Goal: Transaction & Acquisition: Purchase product/service

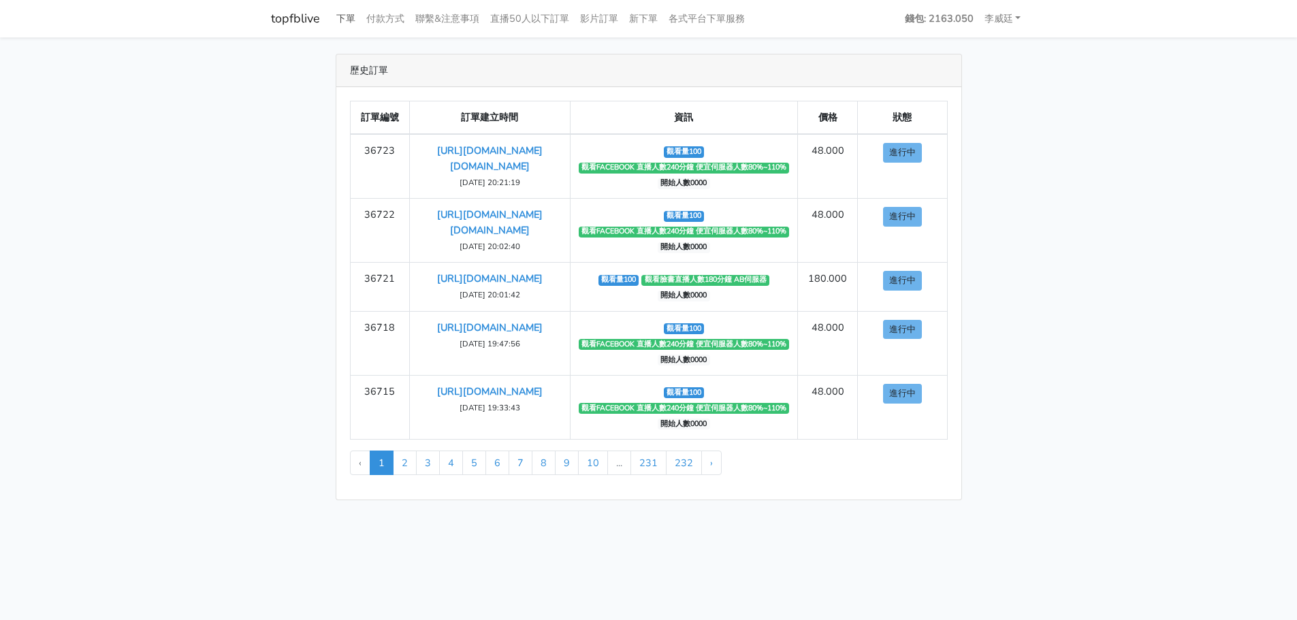
click at [349, 14] on link "下單" at bounding box center [346, 18] width 30 height 27
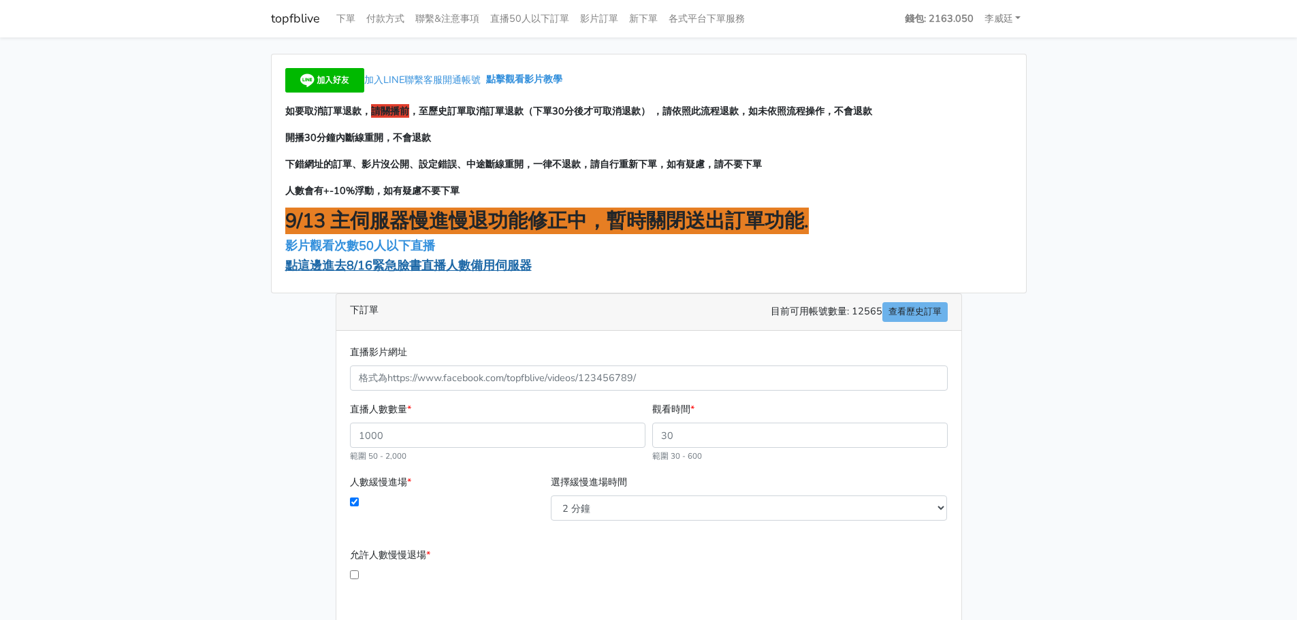
click at [409, 267] on span "點這邊進去8/16緊急臉書直播人數備用伺服器" at bounding box center [408, 265] width 247 height 16
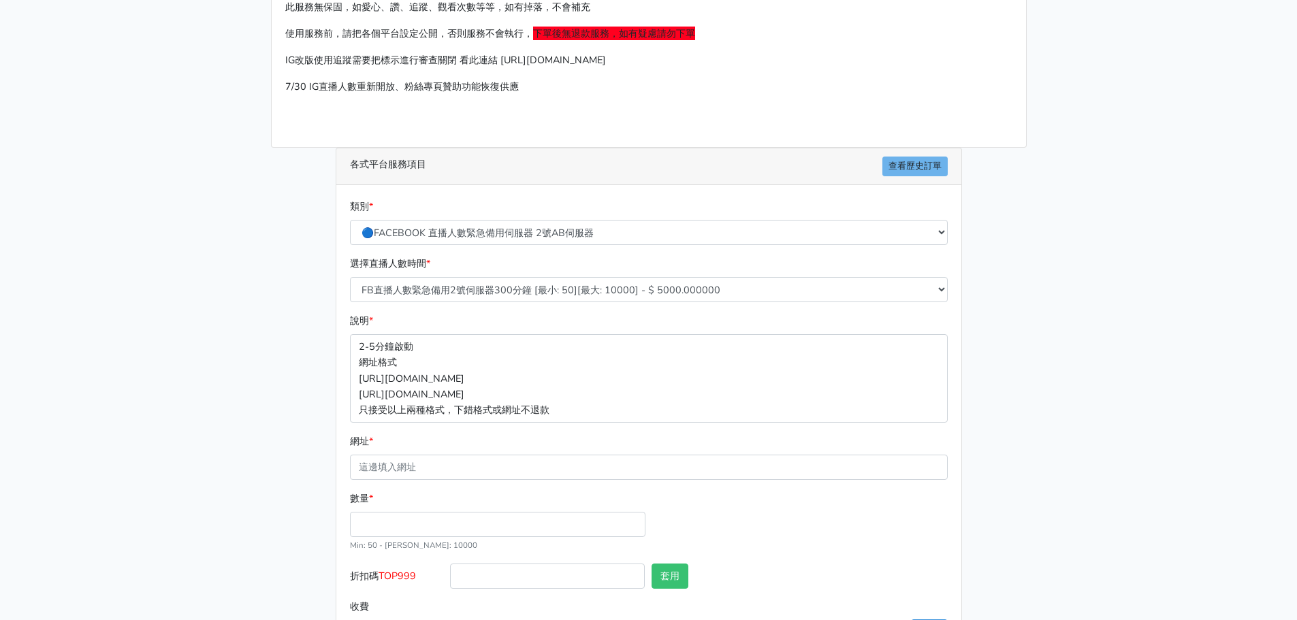
scroll to position [136, 0]
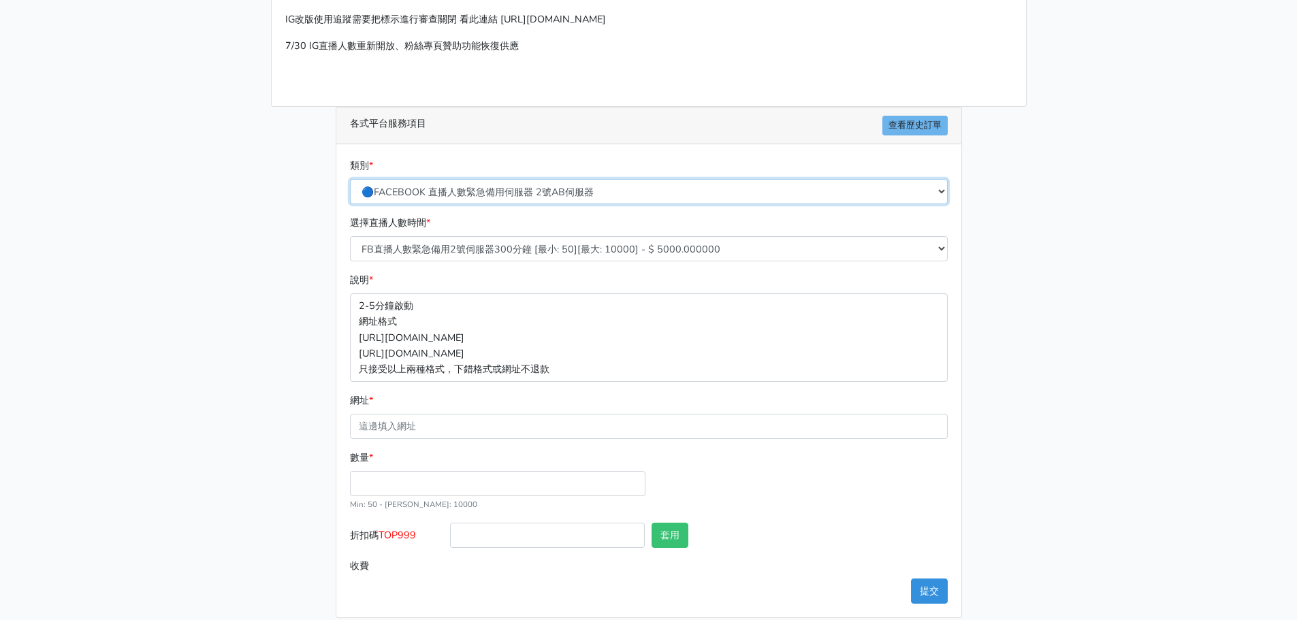
click at [507, 191] on select "🔵FACEBOOK 直播人數緊急備用伺服器 2號AB伺服器 🔵FACEBOOK 網軍專用貼文留言 安全保密 🔵FACEBOOK 直播人數緊急備用伺服器 J1 …" at bounding box center [649, 191] width 598 height 25
select select "3/26熱門平台服務台灣粉絲IG YT FB TIKTOK"
click at [350, 180] on select "🔵FACEBOOK 直播人數緊急備用伺服器 2號AB伺服器 🔵FACEBOOK 網軍專用貼文留言 安全保密 🔵FACEBOOK 直播人數緊急備用伺服器 J1 …" at bounding box center [649, 191] width 598 height 25
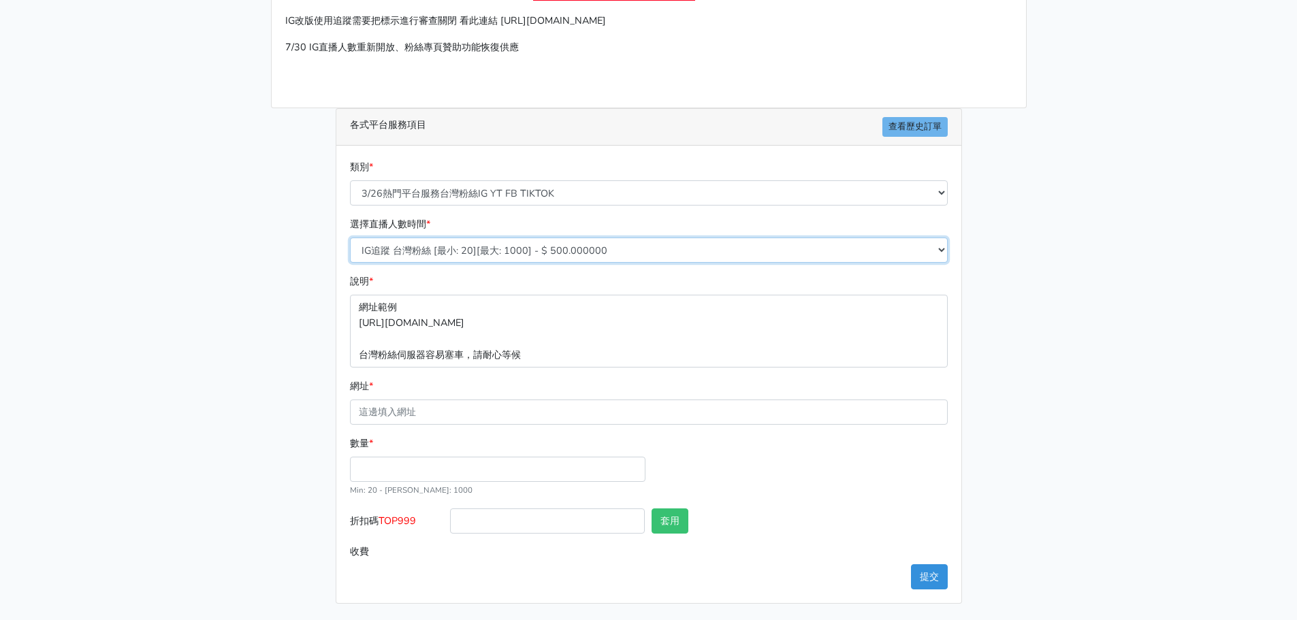
click at [484, 253] on select "IG追蹤 台灣粉絲 [最小: 20][最大: 1000] - $ 500.000000 IG愛心 台灣粉絲 [最小: 20][最大: 1000] - $ 35…" at bounding box center [649, 250] width 598 height 25
select select "666"
click at [350, 238] on select "IG追蹤 台灣粉絲 [最小: 20][最大: 1000] - $ 500.000000 IG愛心 台灣粉絲 [最小: 20][最大: 1000] - $ 35…" at bounding box center [649, 250] width 598 height 25
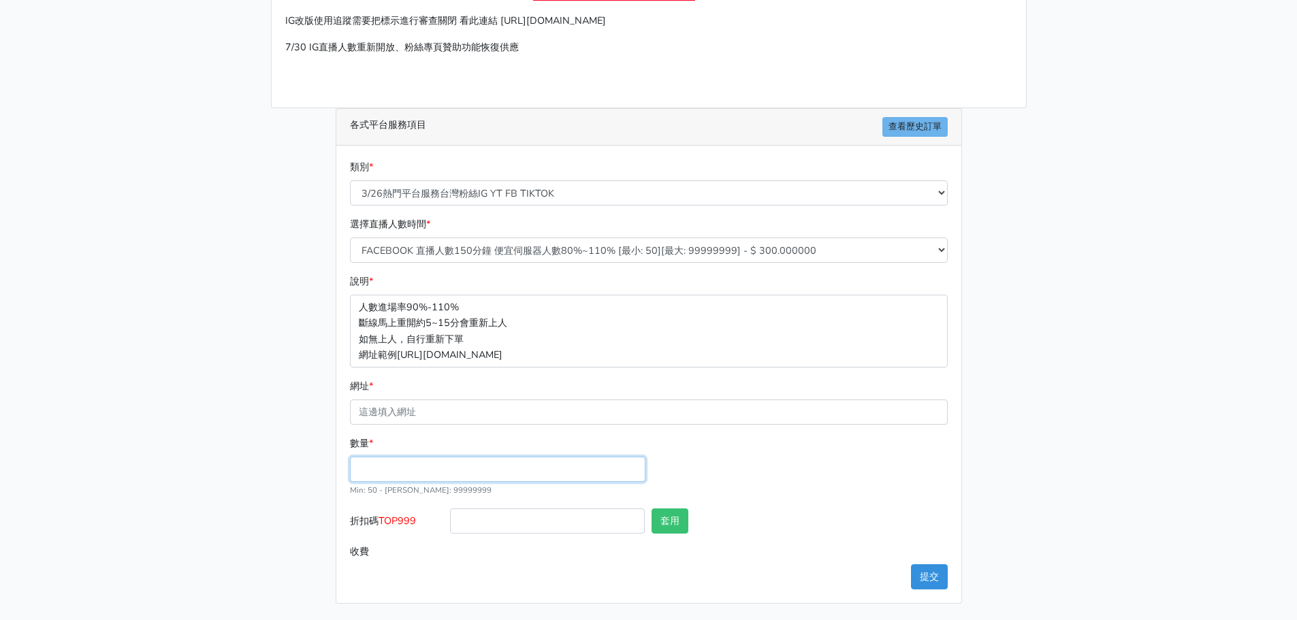
click at [418, 458] on input "數量 *" at bounding box center [498, 469] width 296 height 25
click at [407, 405] on input "網址 *" at bounding box center [649, 412] width 598 height 25
paste input "有留意速度喔"
drag, startPoint x: 444, startPoint y: 411, endPoint x: 161, endPoint y: 378, distance: 284.6
click at [156, 379] on main "請照說明的網址格式下單，這邊的服務都沒退款項目，下單就無法退款 此服務無保固，如愛心、讚、追蹤、觀看次數等等，如有掉落，不會補充 使用服務前，請把各個平台設定…" at bounding box center [648, 262] width 1297 height 718
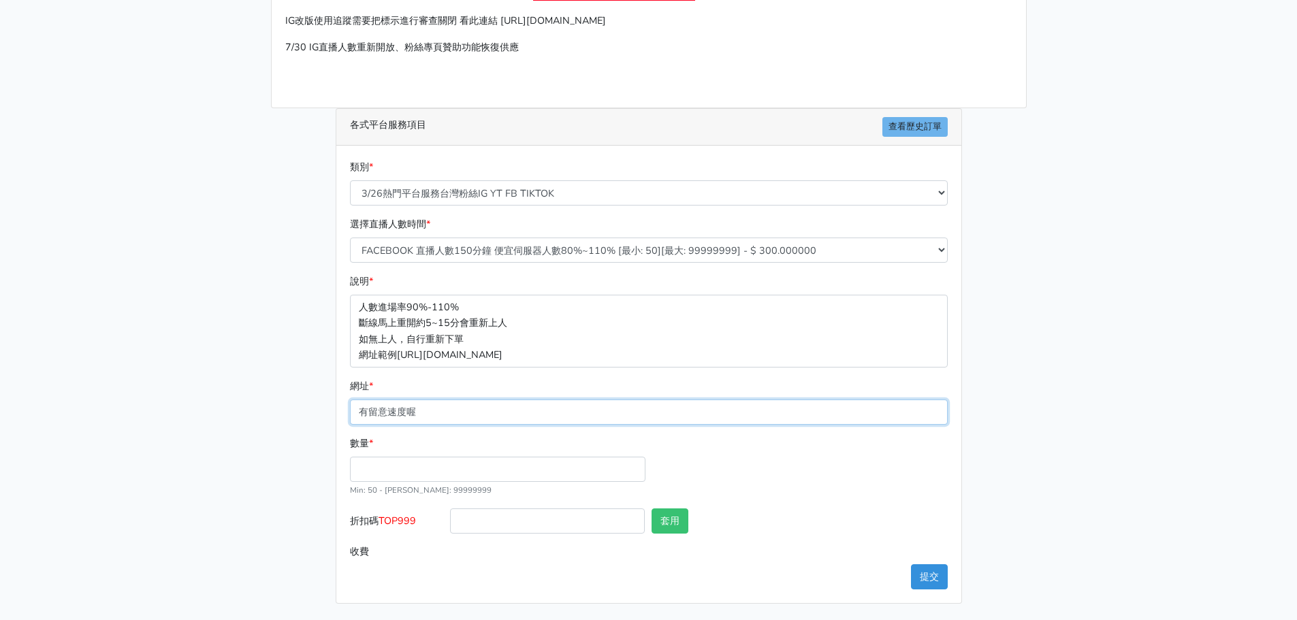
click at [439, 412] on input "有留意速度喔" at bounding box center [649, 412] width 598 height 25
drag, startPoint x: 451, startPoint y: 413, endPoint x: 282, endPoint y: 413, distance: 168.9
click at [282, 413] on div "請照說明的網址格式下單，這邊的服務都沒退款項目，下單就無法退款 此服務無保固，如愛心、讚、追蹤、觀看次數等等，如有掉落，不會補充 使用服務前，請把各個平台設定…" at bounding box center [649, 261] width 776 height 685
paste input "[URL][DOMAIN_NAME][DOMAIN_NAME]"
type input "[URL][DOMAIN_NAME][DOMAIN_NAME]"
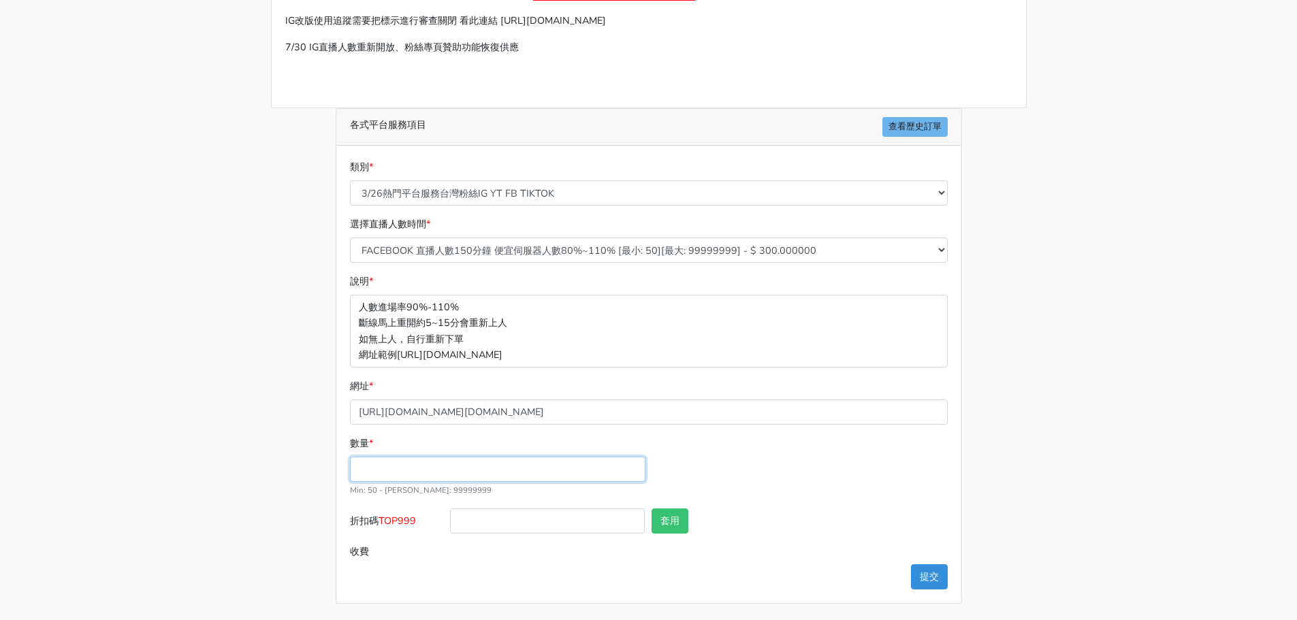
click at [381, 470] on input "數量 *" at bounding box center [498, 469] width 296 height 25
type input "50"
type input "15.000"
click at [283, 486] on div "請照說明的網址格式下單，這邊的服務都沒退款項目，下單就無法退款 此服務無保固，如愛心、讚、追蹤、觀看次數等等，如有掉落，不會補充 使用服務前，請把各個平台設定…" at bounding box center [649, 261] width 776 height 685
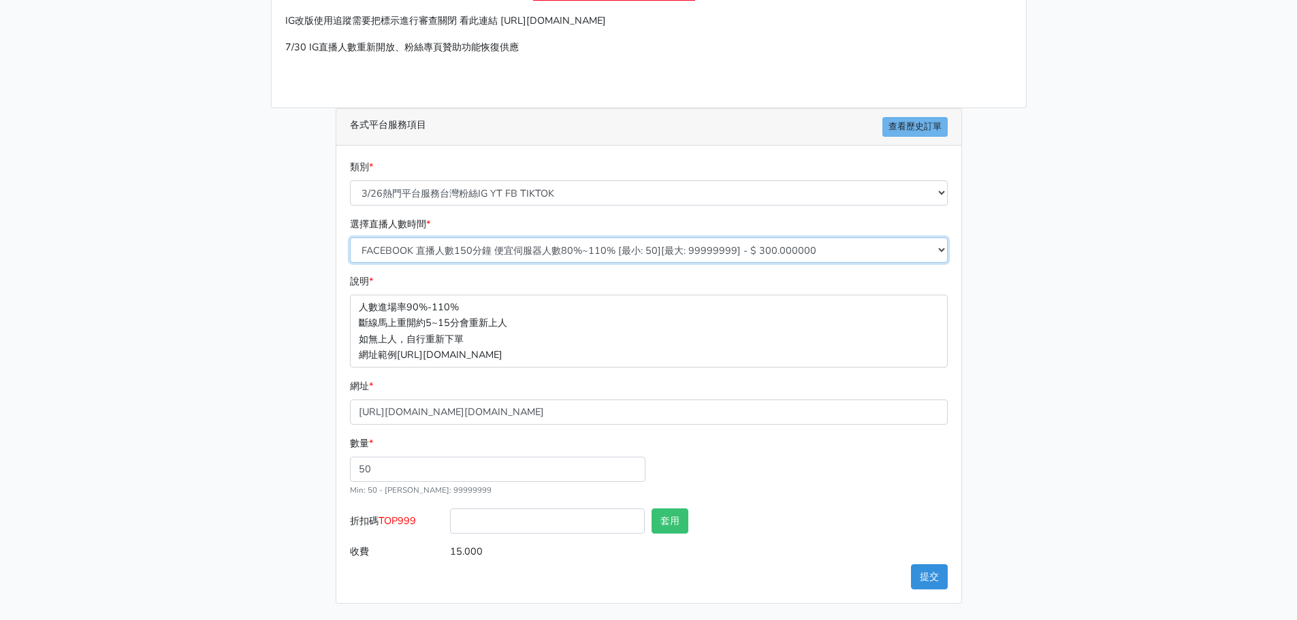
click at [491, 247] on select "IG追蹤 台灣粉絲 [最小: 20][最大: 1000] - $ 500.000000 IG愛心 台灣粉絲 [最小: 20][最大: 1000] - $ 35…" at bounding box center [649, 250] width 598 height 25
select select "667"
click at [350, 238] on select "IG追蹤 台灣粉絲 [最小: 20][最大: 1000] - $ 500.000000 IG愛心 台灣粉絲 [最小: 20][最大: 1000] - $ 35…" at bounding box center [649, 250] width 598 height 25
type input "18.000"
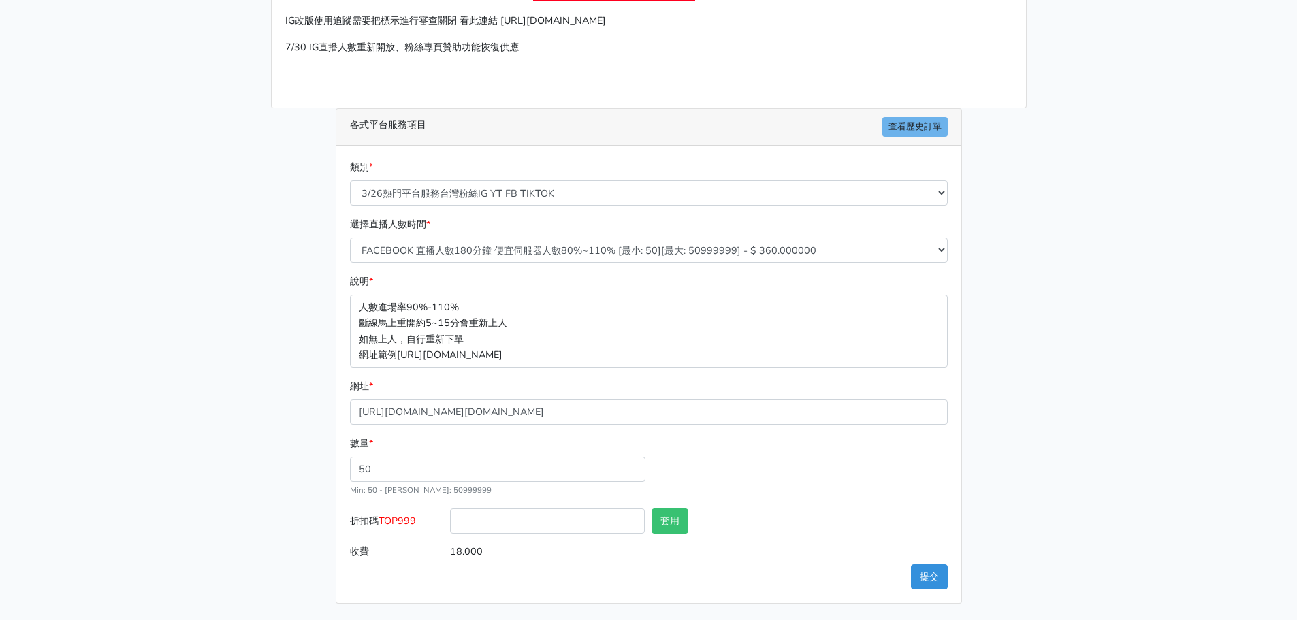
click at [846, 452] on div "數量 * 50 Min: 50 - Max: 50999999" at bounding box center [649, 472] width 605 height 73
click at [933, 573] on button "提交" at bounding box center [929, 577] width 37 height 25
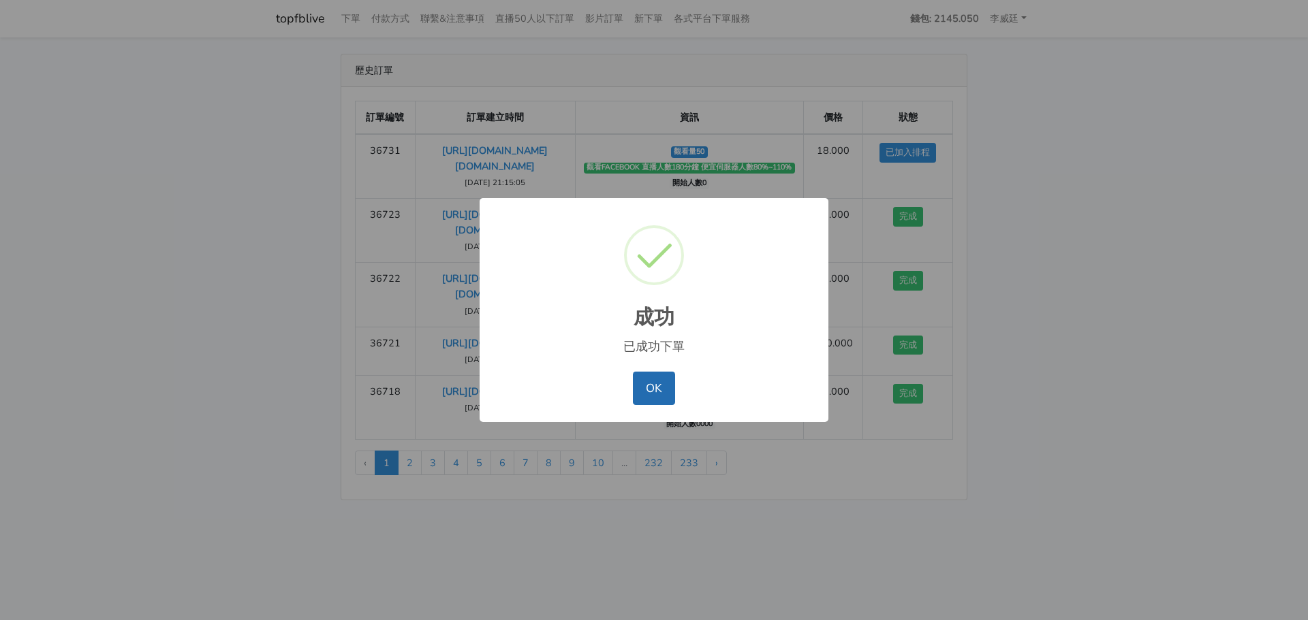
click at [642, 385] on button "OK" at bounding box center [654, 388] width 42 height 33
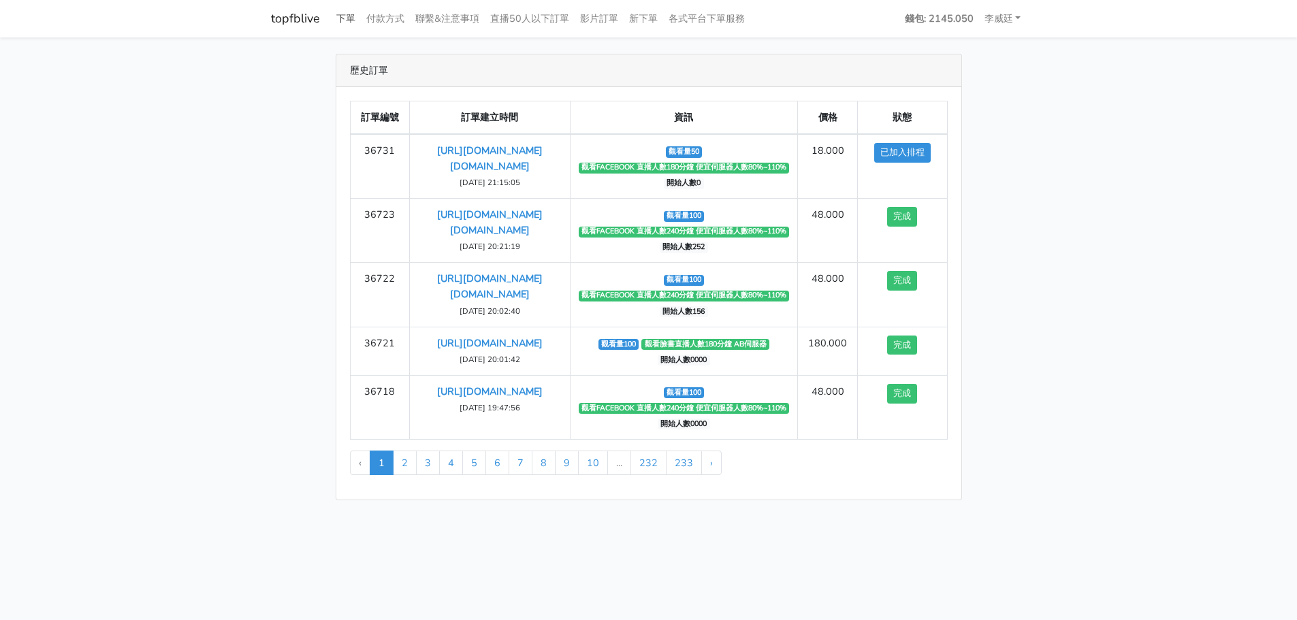
click at [349, 17] on link "下單" at bounding box center [346, 18] width 30 height 27
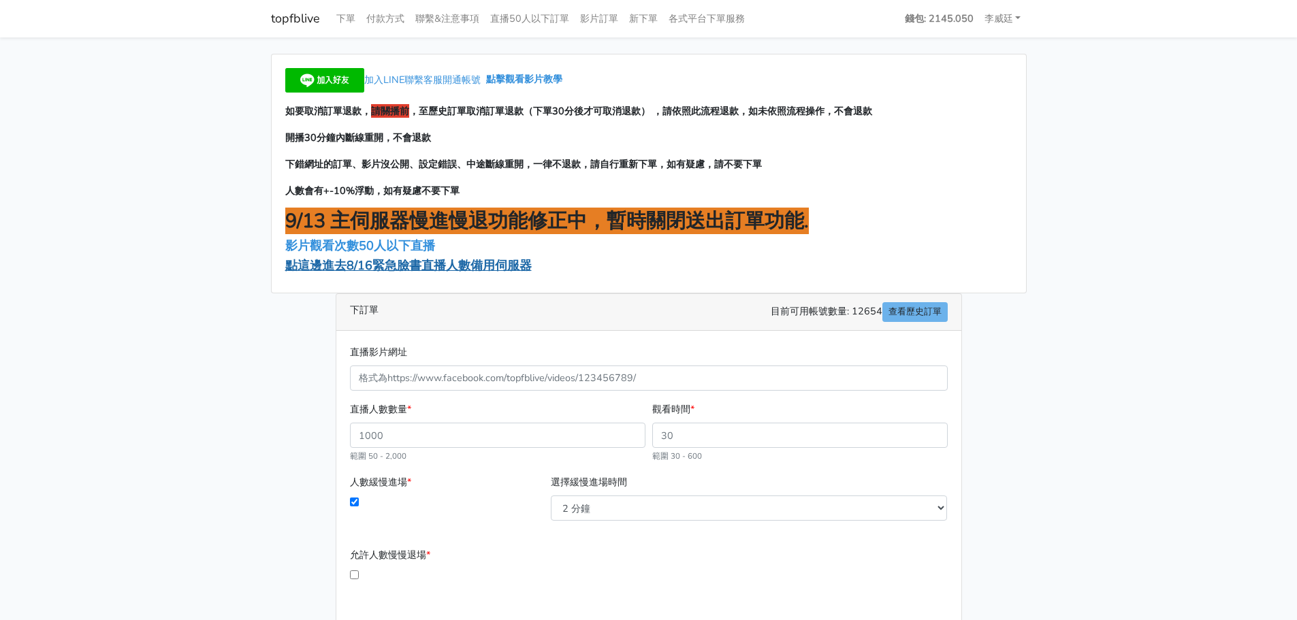
click at [387, 266] on span "點這邊進去8/16緊急臉書直播人數備用伺服器" at bounding box center [408, 265] width 247 height 16
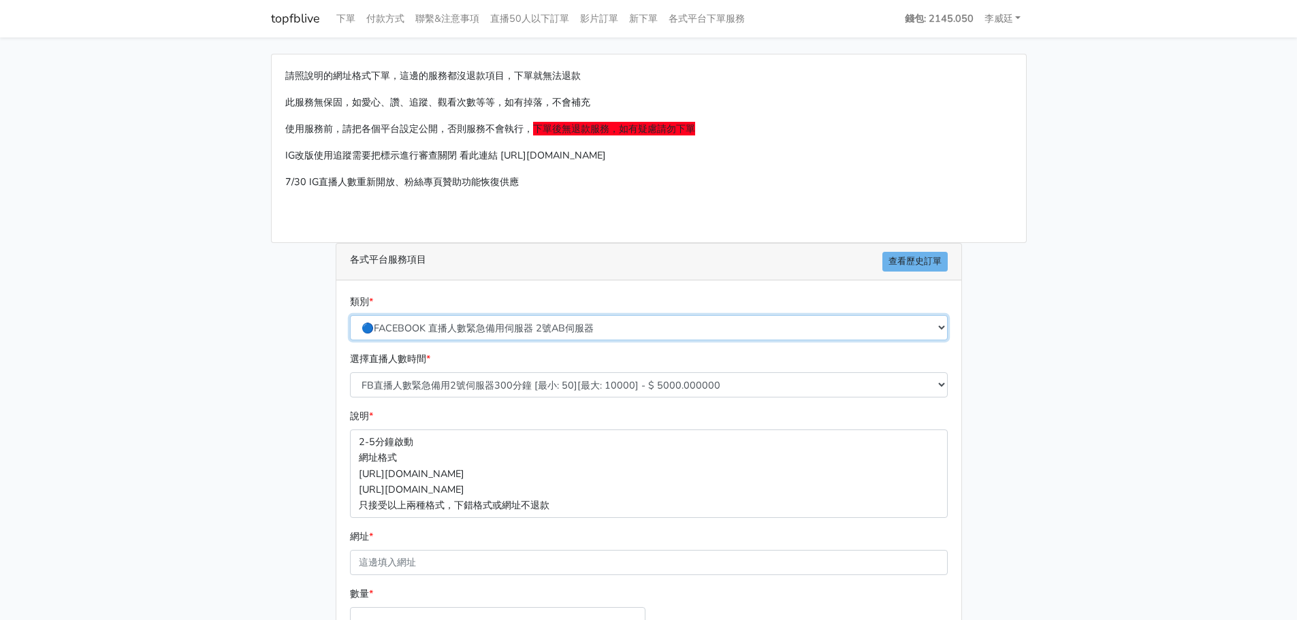
click at [486, 327] on select "🔵FACEBOOK 直播人數緊急備用伺服器 2號AB伺服器 🔵FACEBOOK 網軍專用貼文留言 安全保密 🔵FACEBOOK 直播人數緊急備用伺服器 J1 …" at bounding box center [649, 327] width 598 height 25
select select "3/26熱門平台服務台灣粉絲IG YT FB TIKTOK"
click at [350, 315] on select "🔵FACEBOOK 直播人數緊急備用伺服器 2號AB伺服器 🔵FACEBOOK 網軍專用貼文留言 安全保密 🔵FACEBOOK 直播人數緊急備用伺服器 J1 …" at bounding box center [649, 327] width 598 height 25
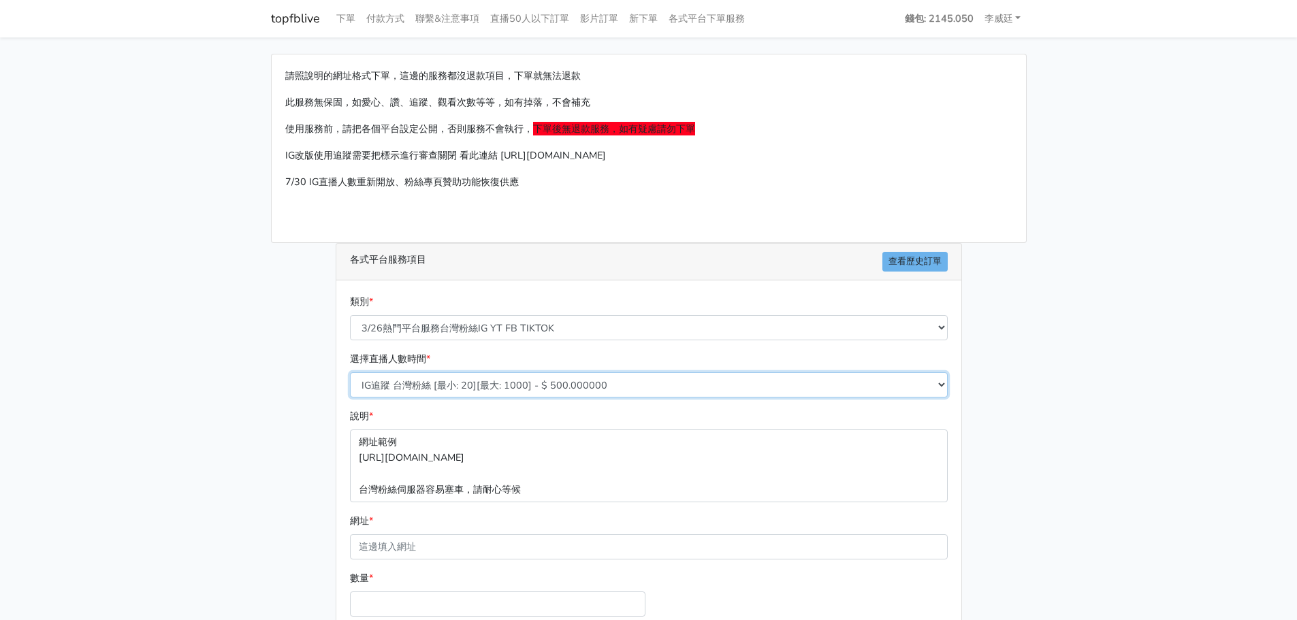
click at [517, 379] on select "IG追蹤 台灣粉絲 [最小: 20][最大: 1000] - $ 500.000000 IG愛心 台灣粉絲 [最小: 20][最大: 1000] - $ 35…" at bounding box center [649, 385] width 598 height 25
select select "667"
click at [350, 373] on select "IG追蹤 台灣粉絲 [最小: 20][最大: 1000] - $ 500.000000 IG愛心 台灣粉絲 [最小: 20][最大: 1000] - $ 35…" at bounding box center [649, 385] width 598 height 25
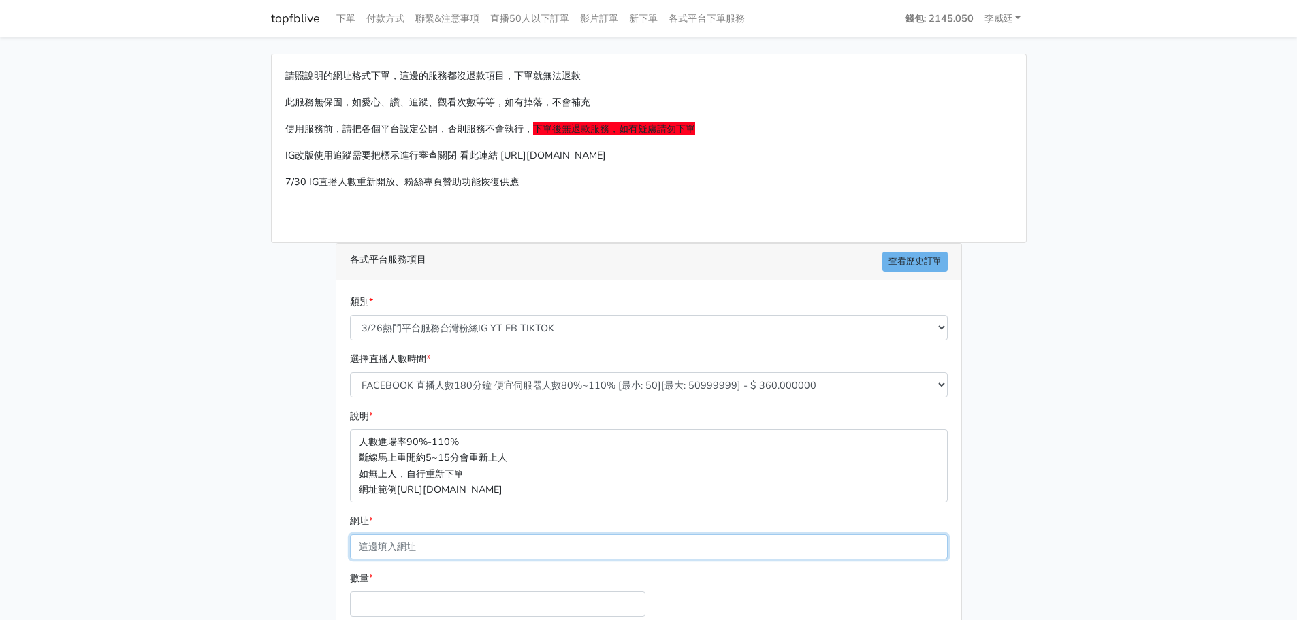
click at [405, 546] on input "網址 *" at bounding box center [649, 547] width 598 height 25
paste input "[URL][DOMAIN_NAME][DOMAIN_NAME]"
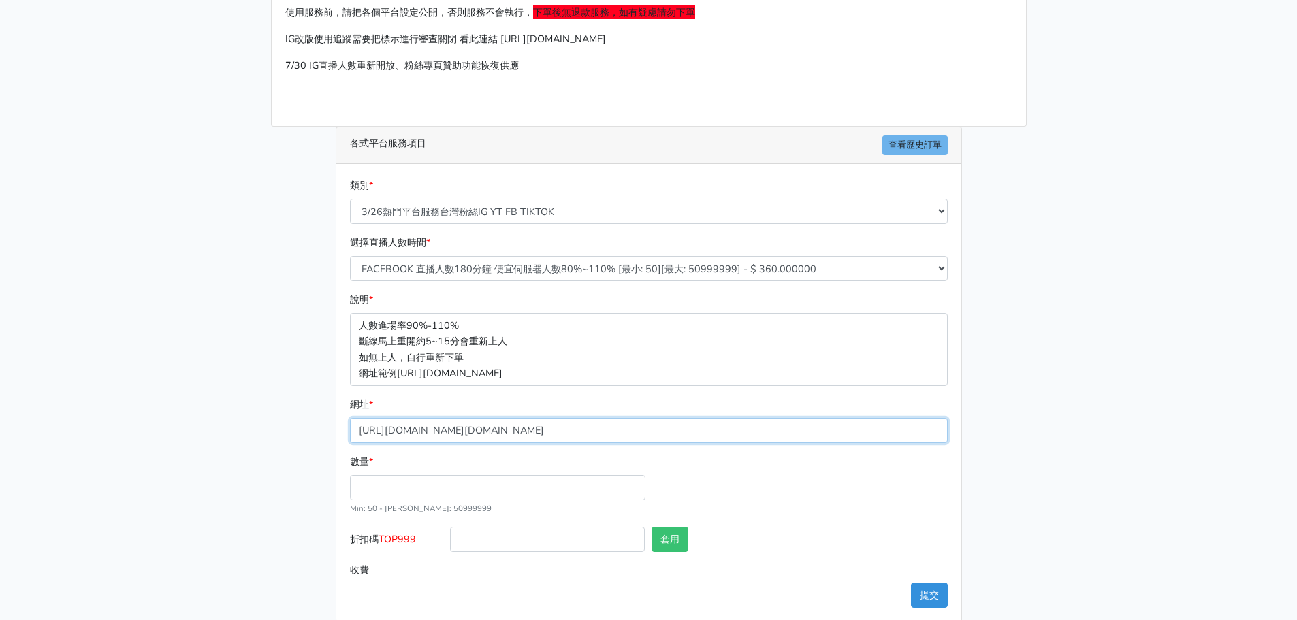
scroll to position [135, 0]
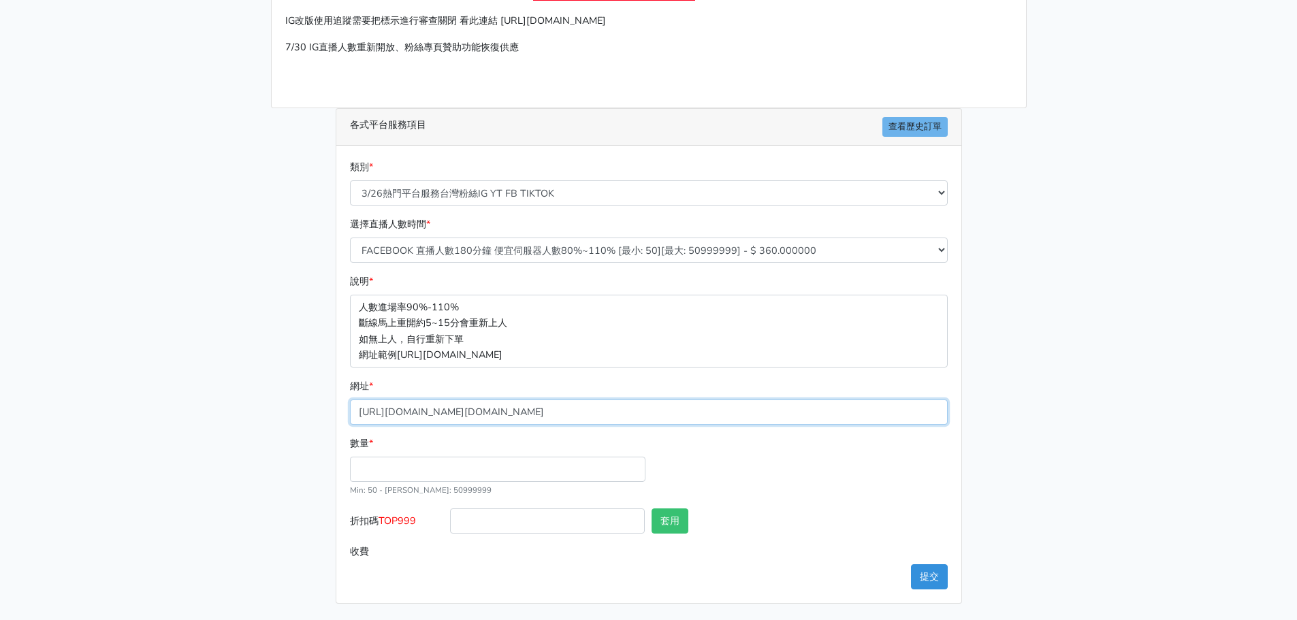
type input "[URL][DOMAIN_NAME][DOMAIN_NAME]"
click at [447, 472] on input "數量 *" at bounding box center [498, 469] width 296 height 25
type input "100"
type input "36.000"
click at [281, 501] on div "請照說明的網址格式下單，這邊的服務都沒退款項目，下單就無法退款 此服務無保固，如愛心、讚、追蹤、觀看次數等等，如有掉落，不會補充 使用服務前，請把各個平台設定…" at bounding box center [649, 261] width 776 height 685
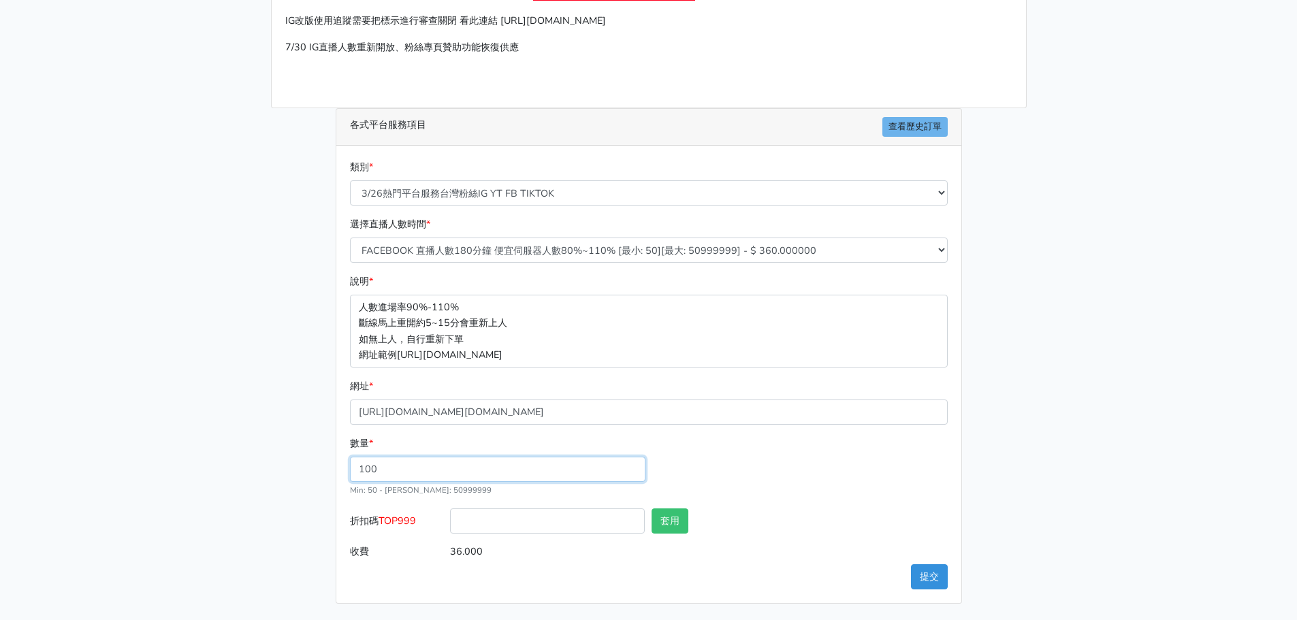
drag, startPoint x: 384, startPoint y: 471, endPoint x: 310, endPoint y: 471, distance: 74.2
click at [310, 471] on div "請照說明的網址格式下單，這邊的服務都沒退款項目，下單就無法退款 此服務無保固，如愛心、讚、追蹤、觀看次數等等，如有掉落，不會補充 使用服務前，請把各個平台設定…" at bounding box center [649, 261] width 776 height 685
type input "50"
type input "18.000"
click at [297, 496] on div "請照說明的網址格式下單，這邊的服務都沒退款項目，下單就無法退款 此服務無保固，如愛心、讚、追蹤、觀看次數等等，如有掉落，不會補充 使用服務前，請把各個平台設定…" at bounding box center [649, 261] width 776 height 685
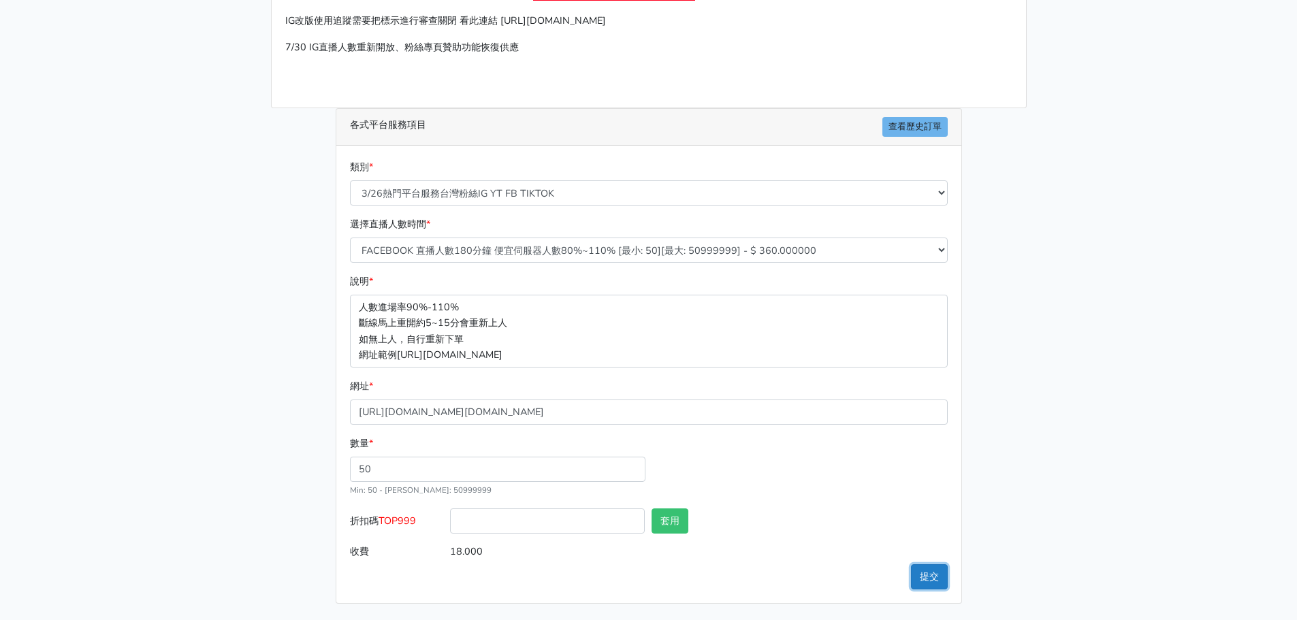
click at [937, 574] on button "提交" at bounding box center [929, 577] width 37 height 25
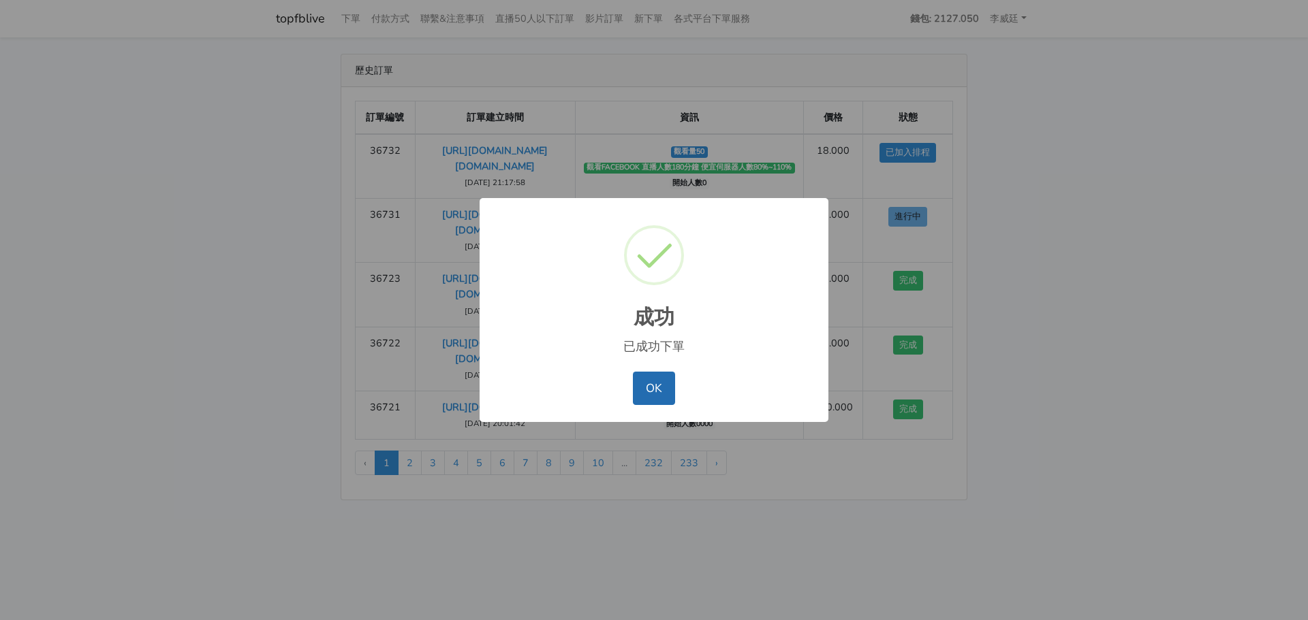
click at [655, 397] on button "OK" at bounding box center [654, 388] width 42 height 33
